Goal: Task Accomplishment & Management: Use online tool/utility

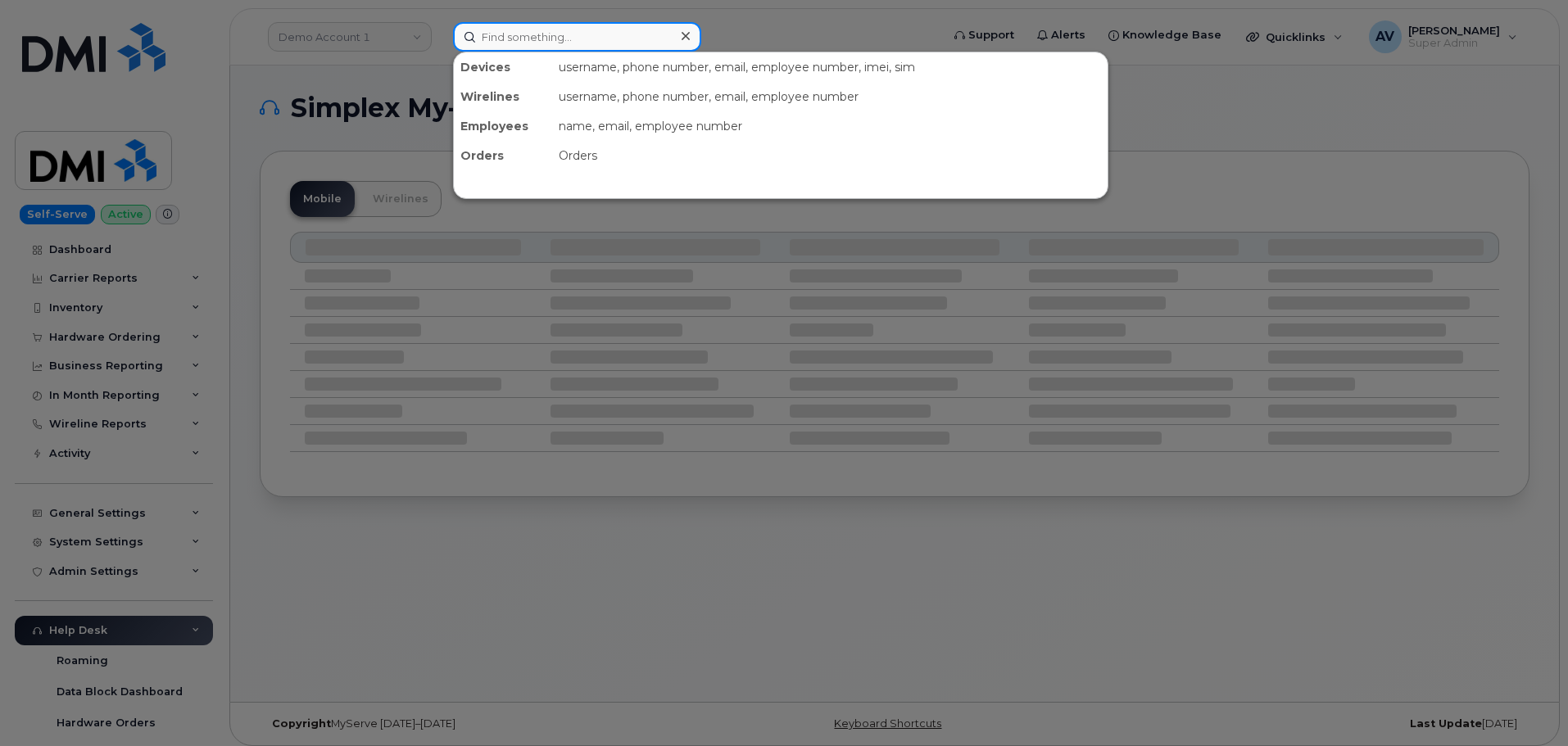
click at [597, 33] on input at bounding box center [577, 37] width 248 height 29
paste input "514-609-9844"
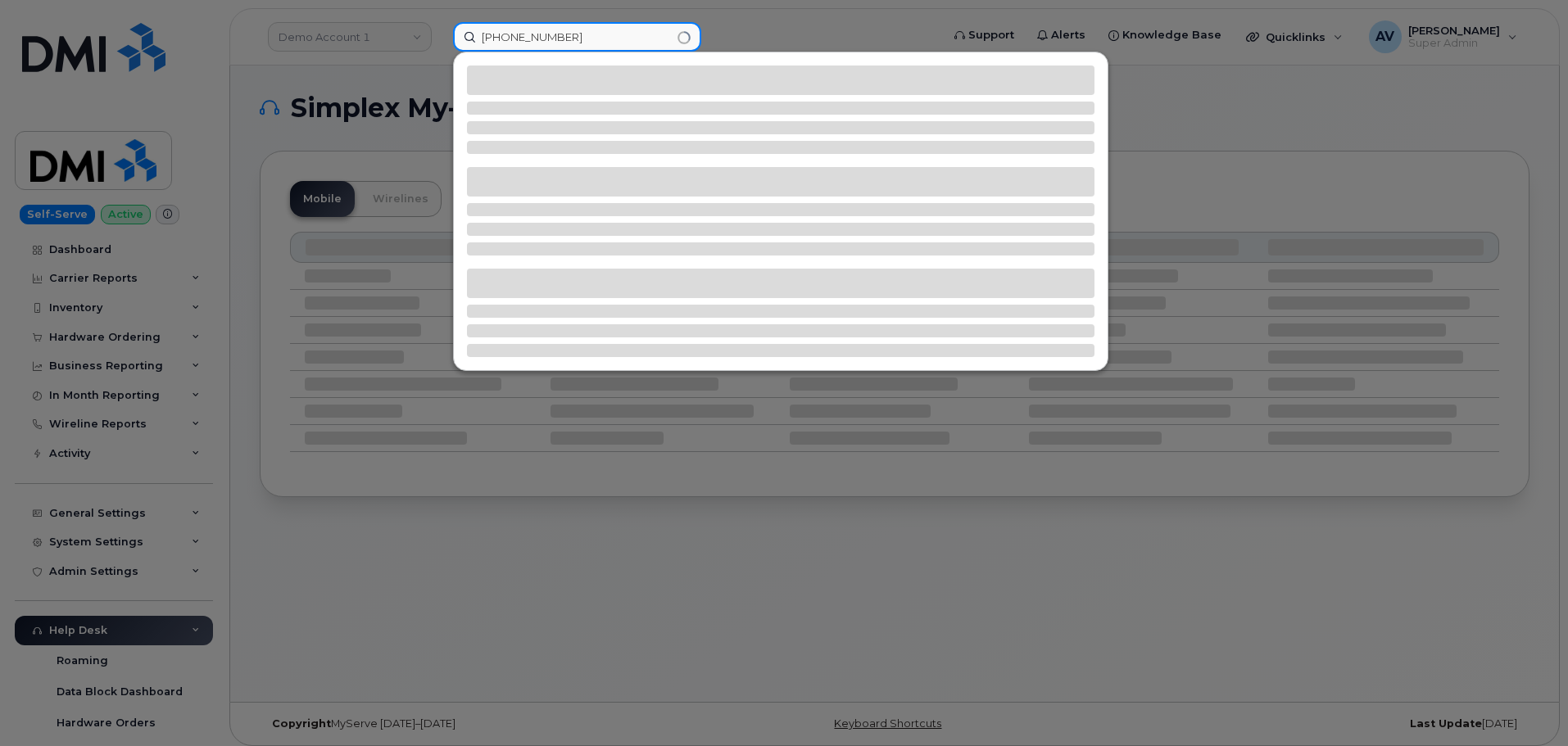
type input "514-609-9844"
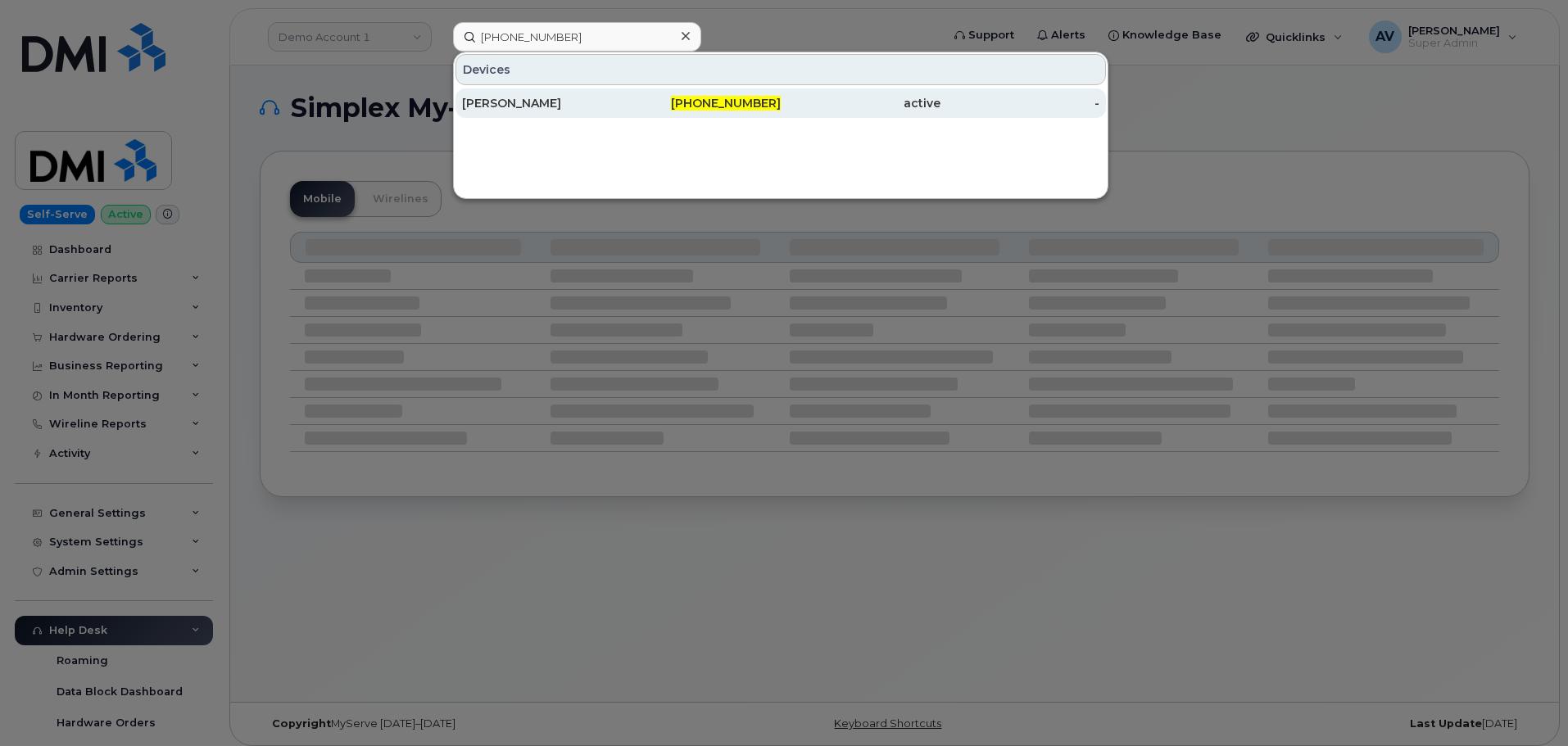
click at [584, 105] on div "[PERSON_NAME]" at bounding box center [542, 103] width 159 height 17
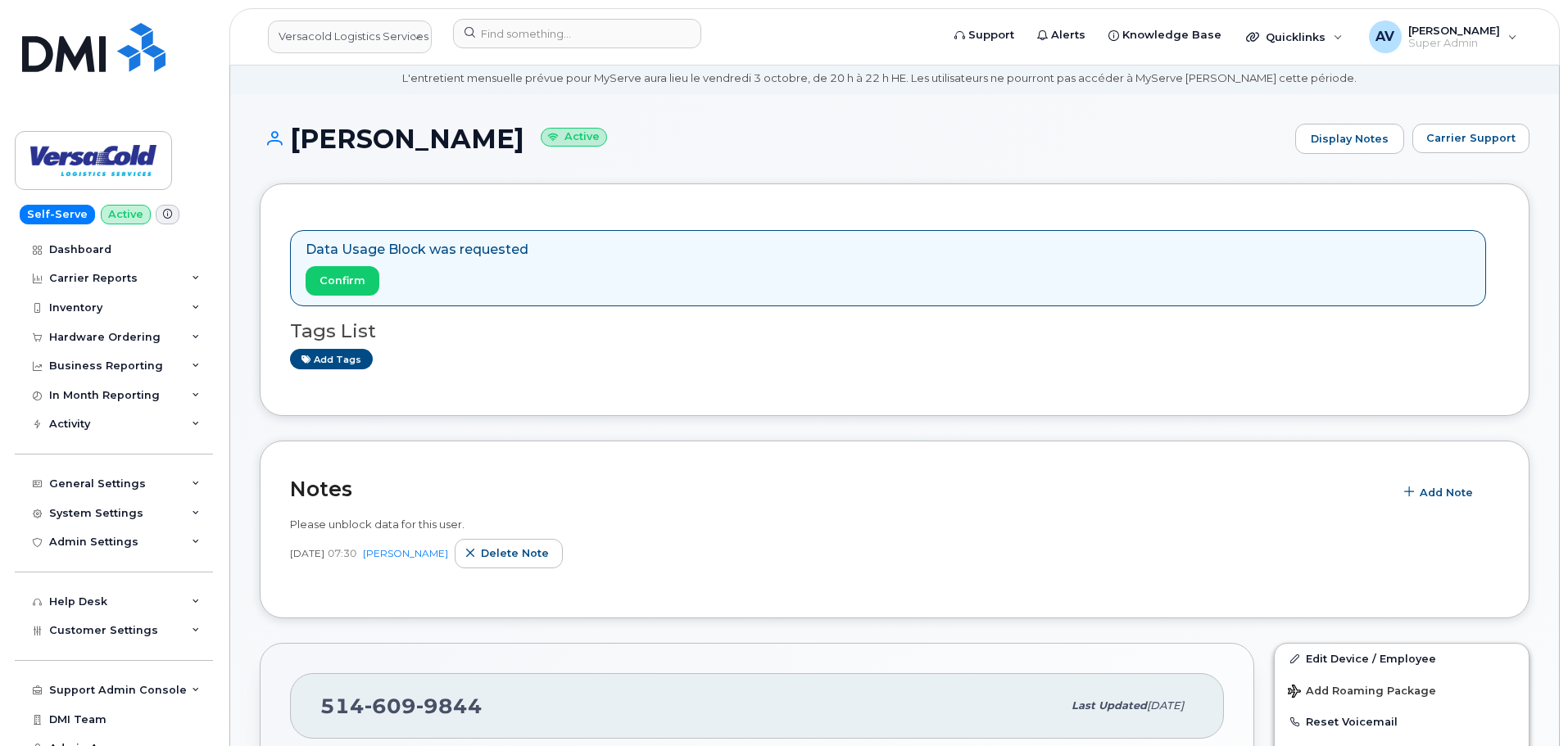
scroll to position [82, 0]
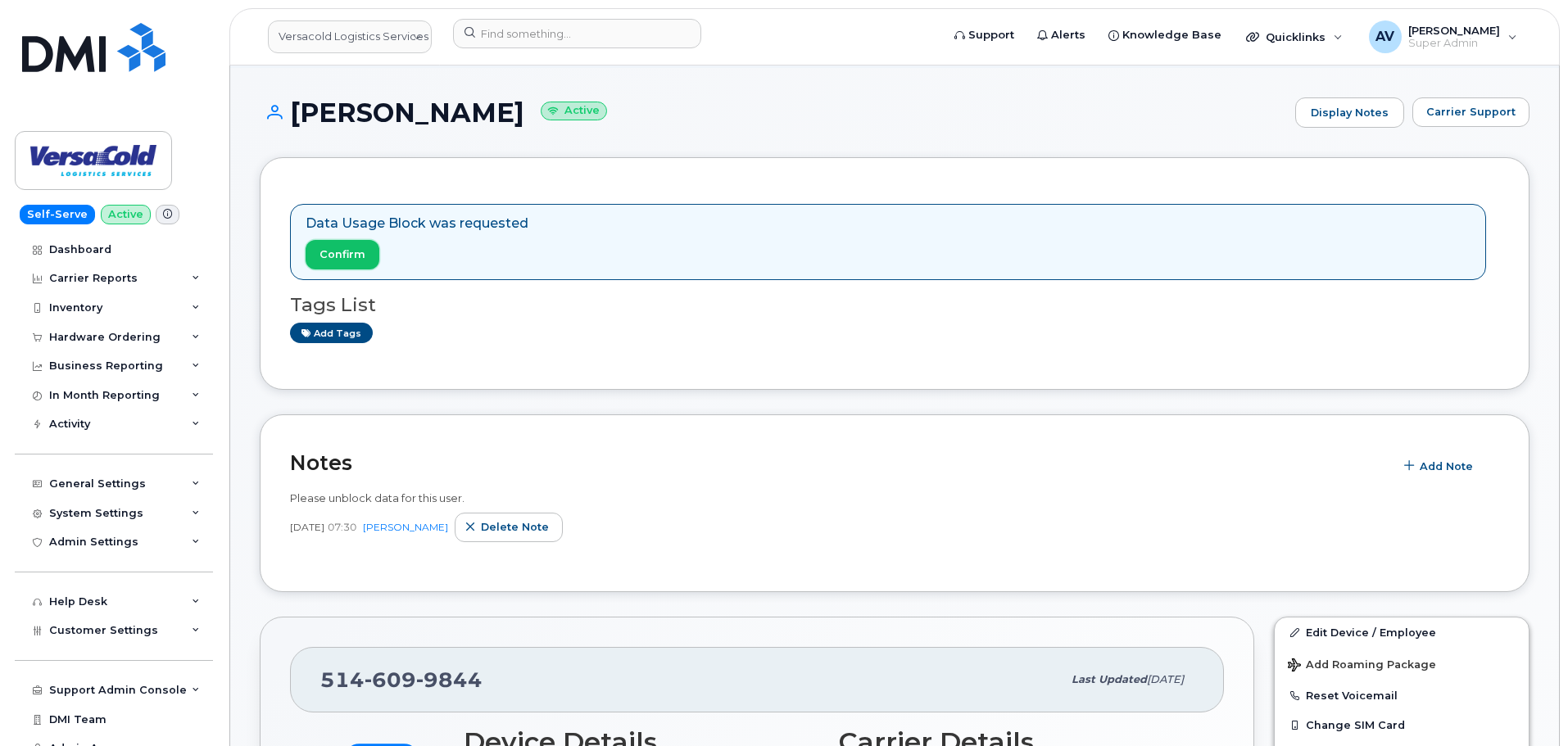
click at [357, 254] on span "Confirm" at bounding box center [342, 254] width 46 height 16
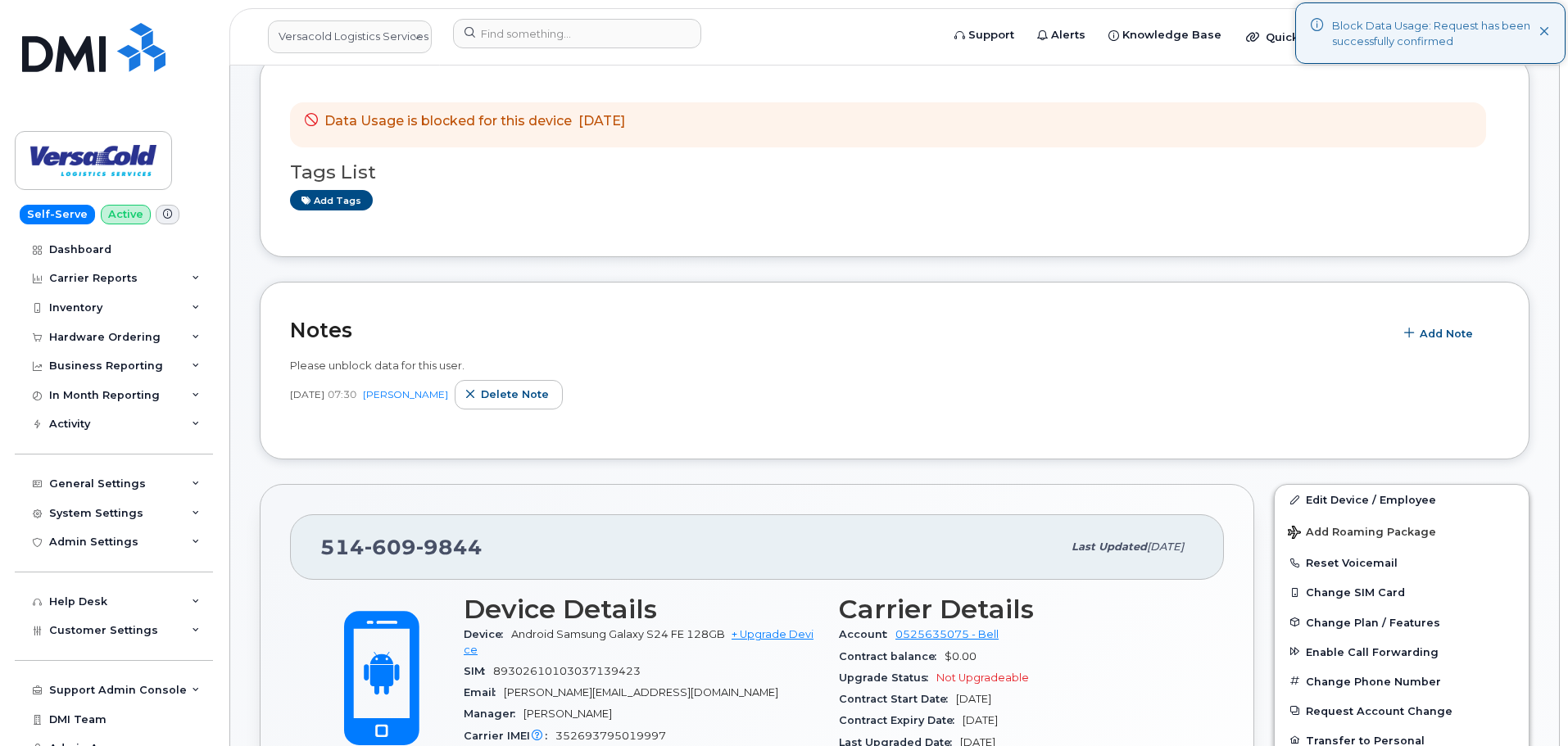
scroll to position [164, 0]
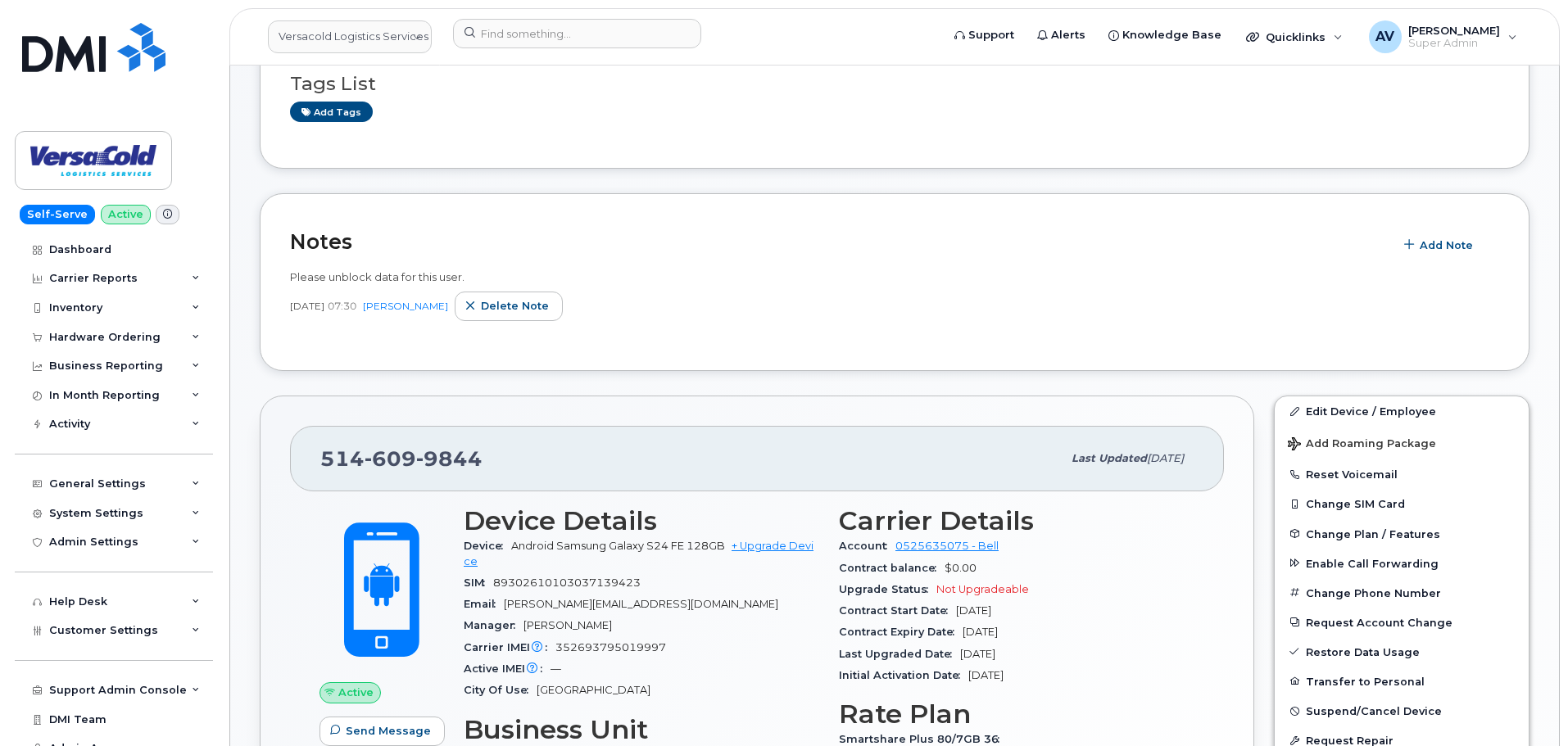
scroll to position [328, 0]
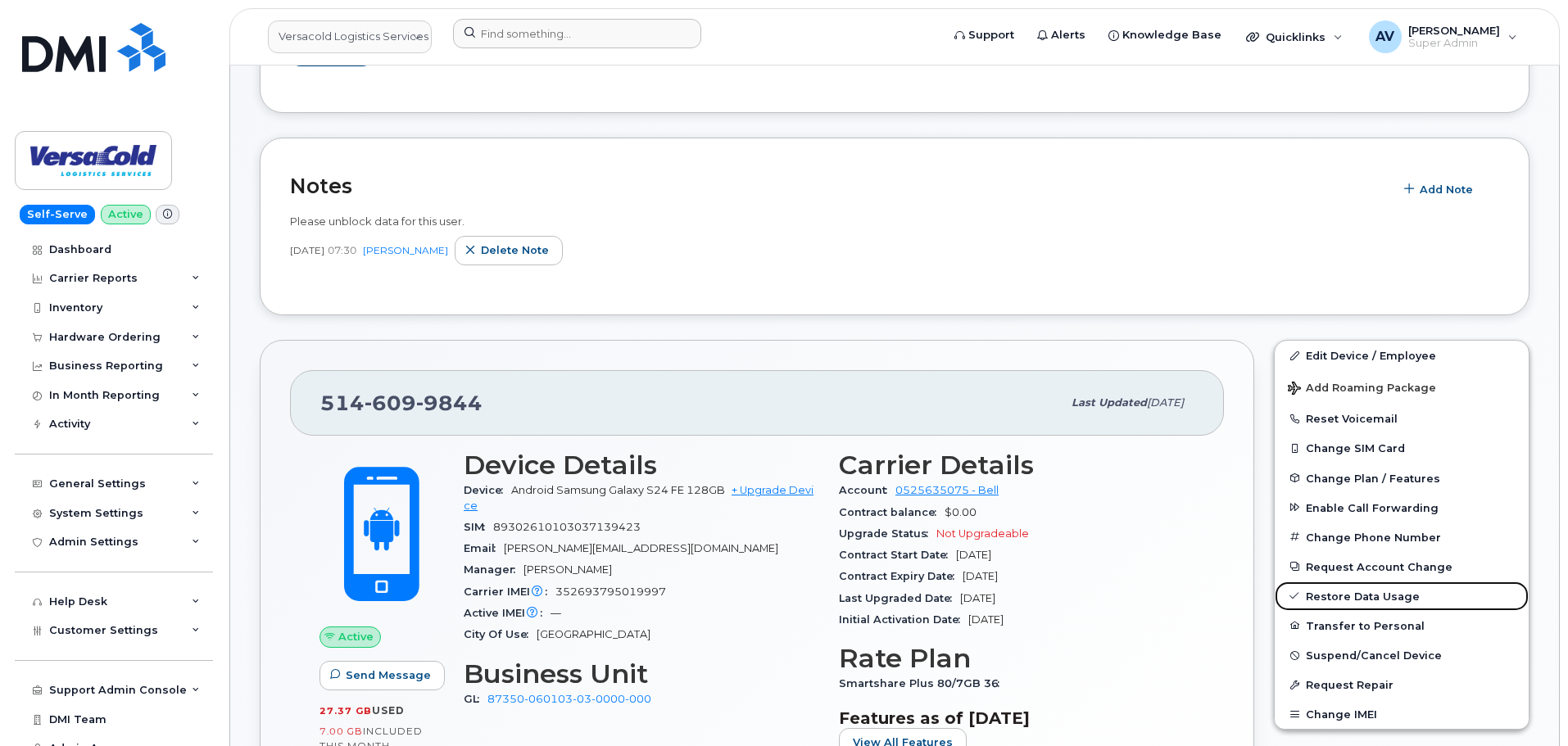
drag, startPoint x: 1377, startPoint y: 598, endPoint x: 845, endPoint y: 50, distance: 763.8
click at [1377, 598] on link "Restore Data Usage" at bounding box center [1402, 596] width 254 height 29
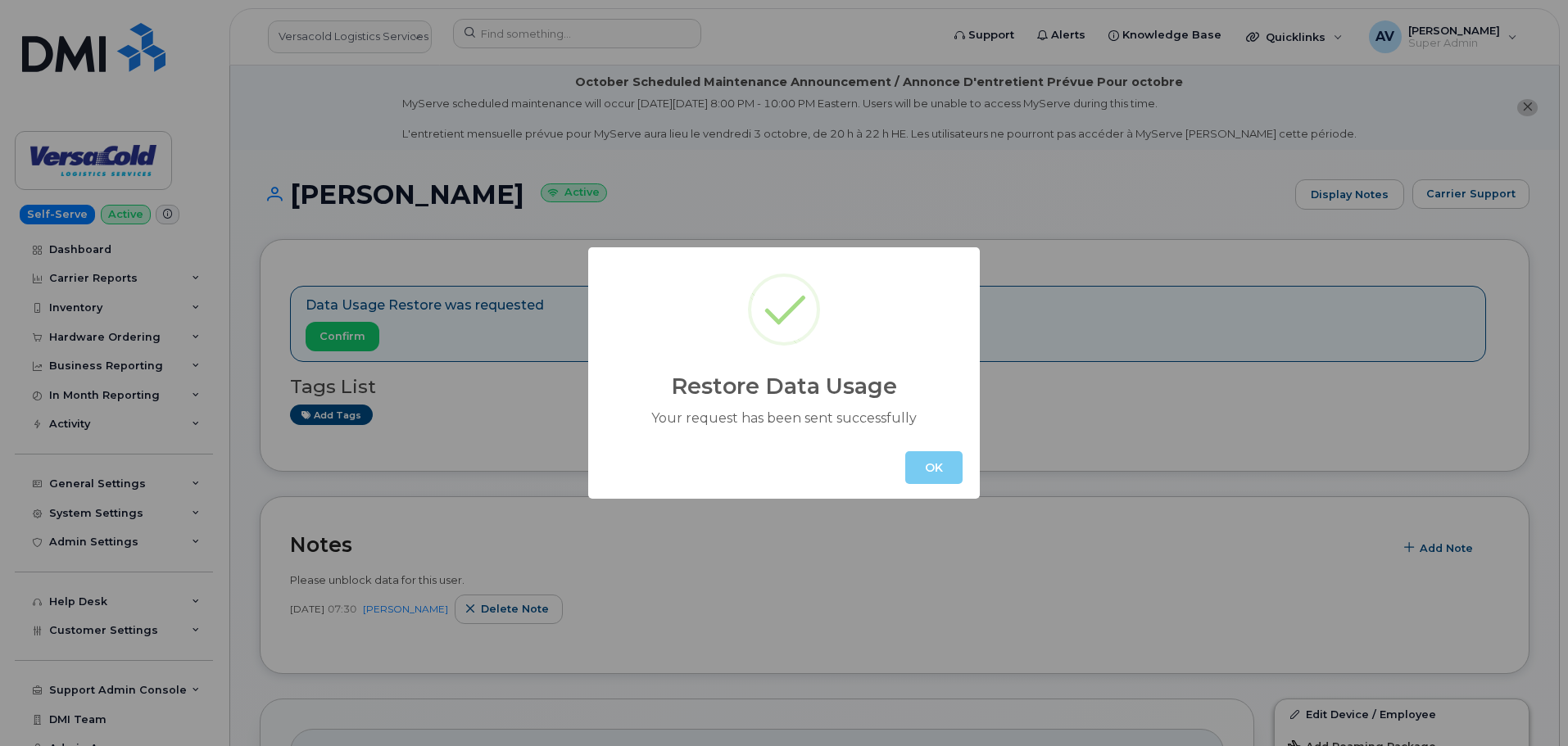
click at [929, 474] on button "OK" at bounding box center [934, 467] width 58 height 33
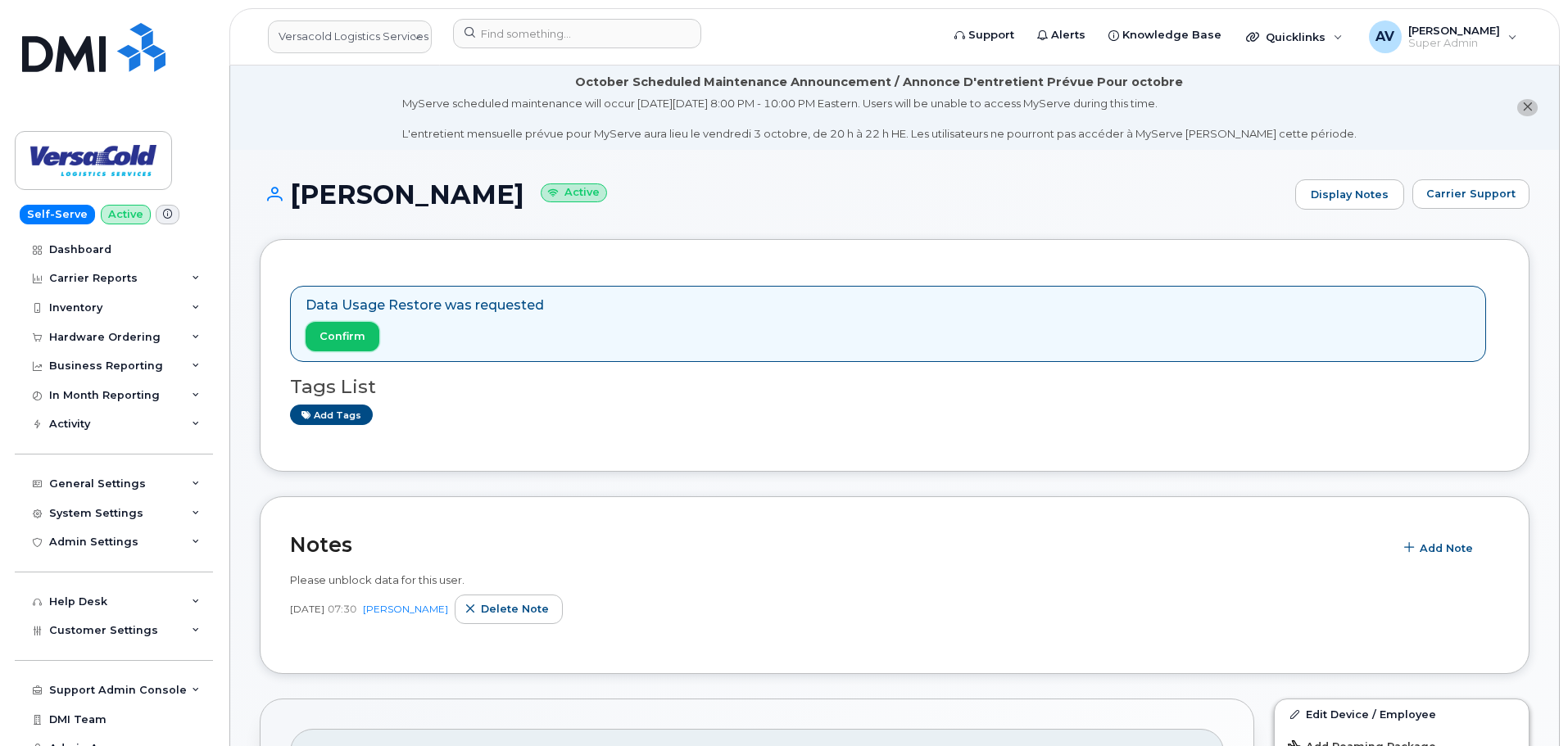
click at [353, 331] on span "Confirm" at bounding box center [342, 336] width 46 height 16
